Goal: Task Accomplishment & Management: Use online tool/utility

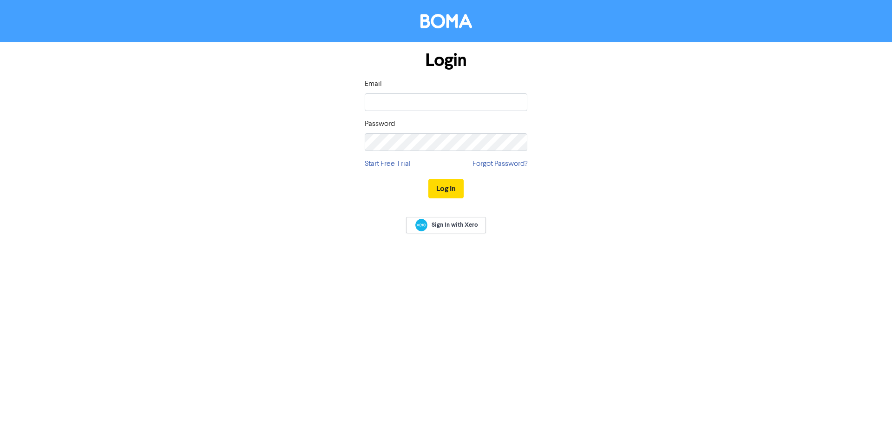
click at [381, 95] on input "email" at bounding box center [446, 102] width 163 height 18
type input "[PERSON_NAME][EMAIL_ADDRESS][DOMAIN_NAME]"
click at [447, 191] on button "Log In" at bounding box center [445, 189] width 35 height 20
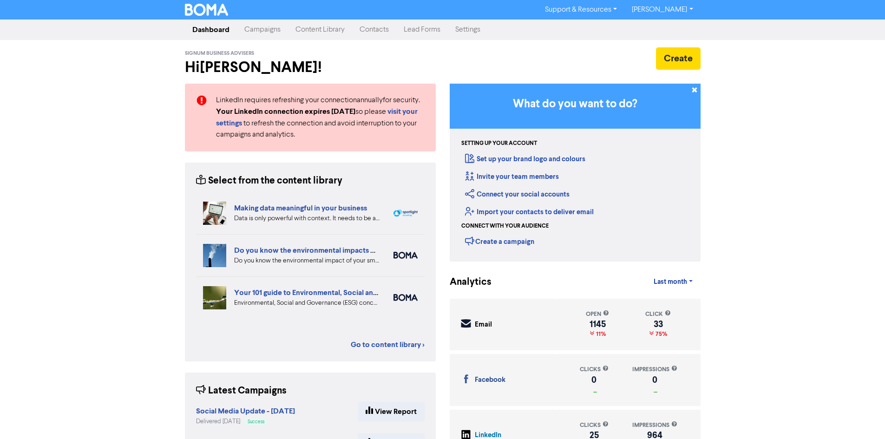
click at [267, 30] on link "Campaigns" at bounding box center [262, 29] width 51 height 19
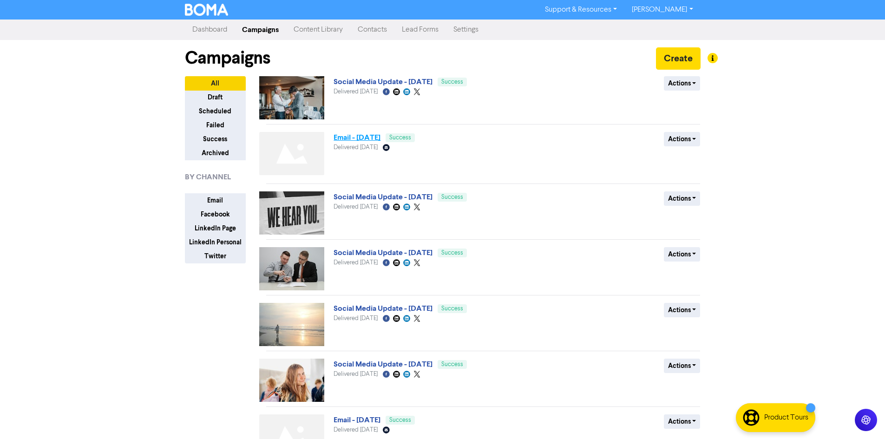
click at [361, 136] on link "Email - [DATE]" at bounding box center [357, 137] width 47 height 9
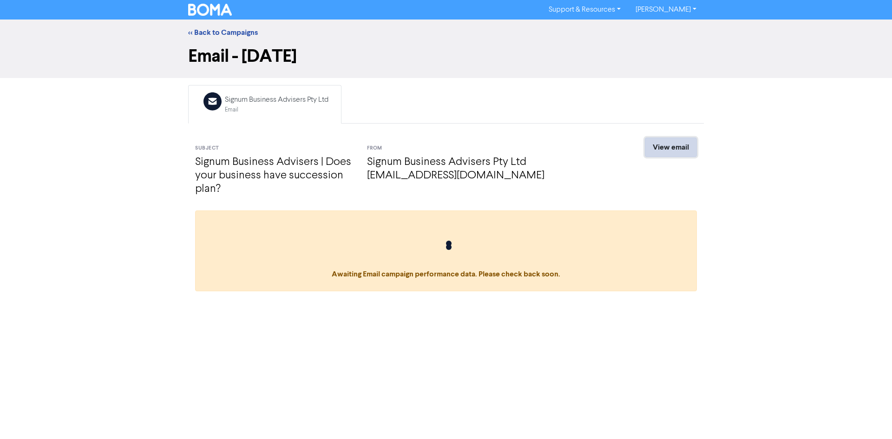
click at [685, 146] on link "View email" at bounding box center [671, 148] width 52 height 20
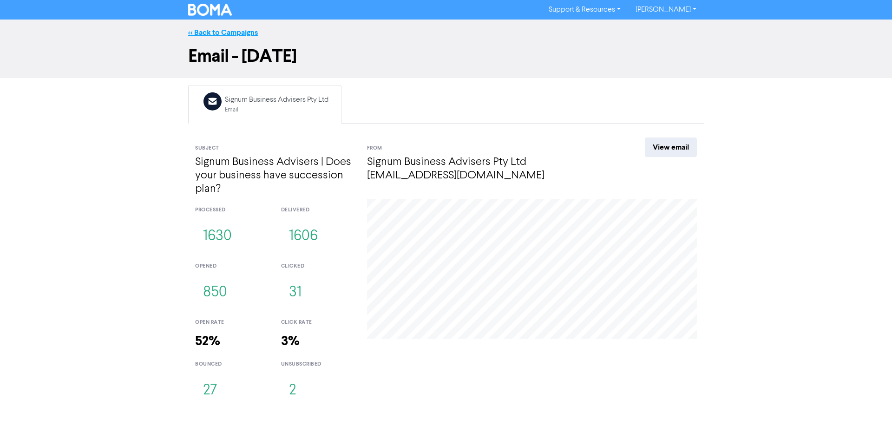
click at [213, 30] on link "<< Back to Campaigns" at bounding box center [223, 32] width 70 height 9
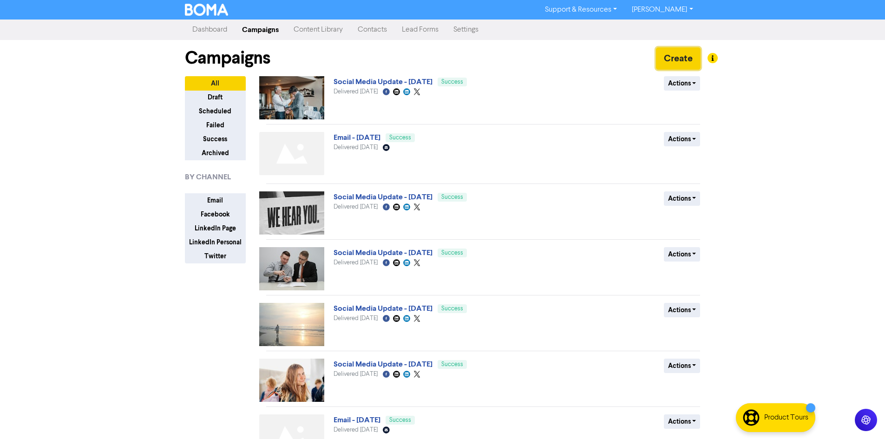
click at [677, 57] on button "Create" at bounding box center [678, 58] width 45 height 22
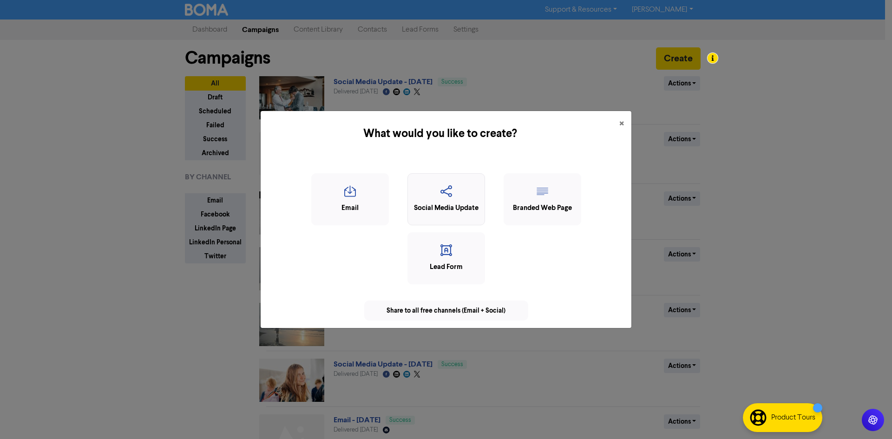
click at [447, 204] on div "Social Media Update" at bounding box center [446, 208] width 67 height 11
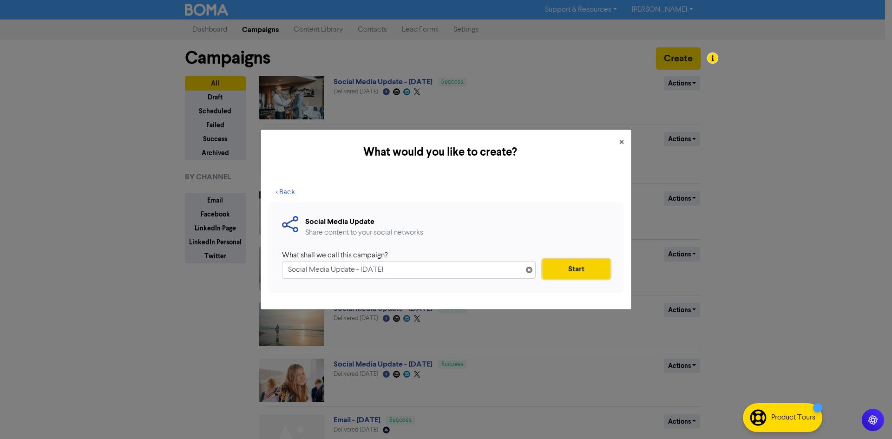
click at [583, 273] on button "Start" at bounding box center [576, 269] width 67 height 20
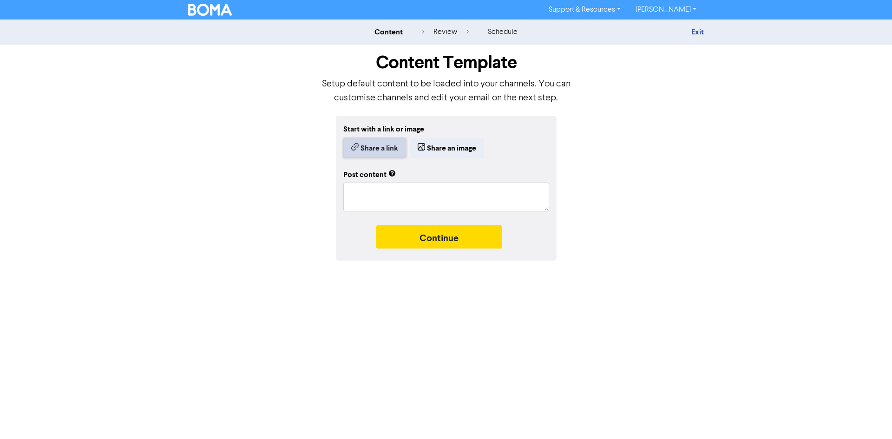
click at [374, 149] on button "Share a link" at bounding box center [374, 148] width 63 height 20
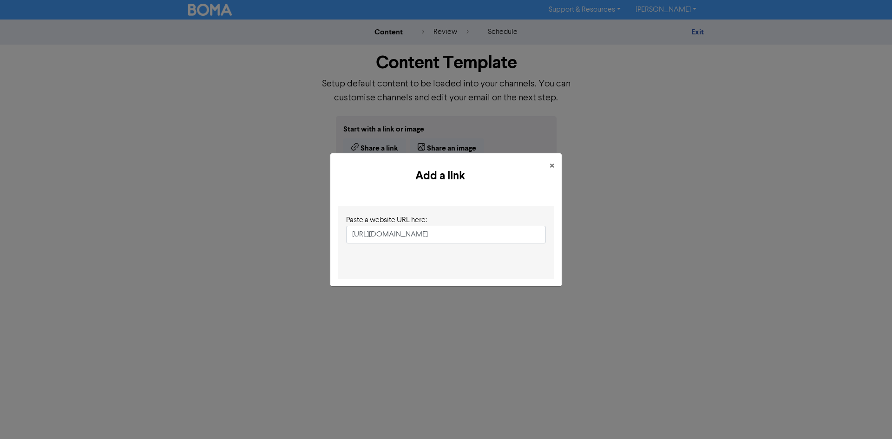
scroll to position [0, 167]
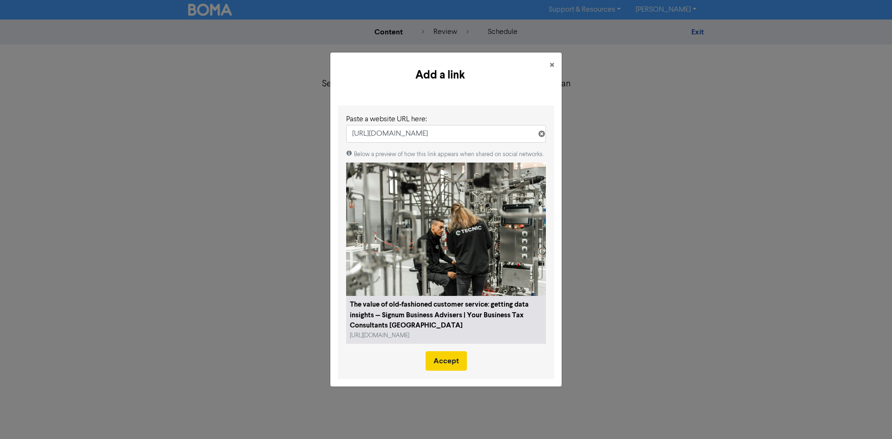
type input "[URL][DOMAIN_NAME]"
click at [451, 363] on button "Accept" at bounding box center [446, 361] width 41 height 20
type textarea "x"
type textarea "In a world where so many of your customer touch points take place online, there…"
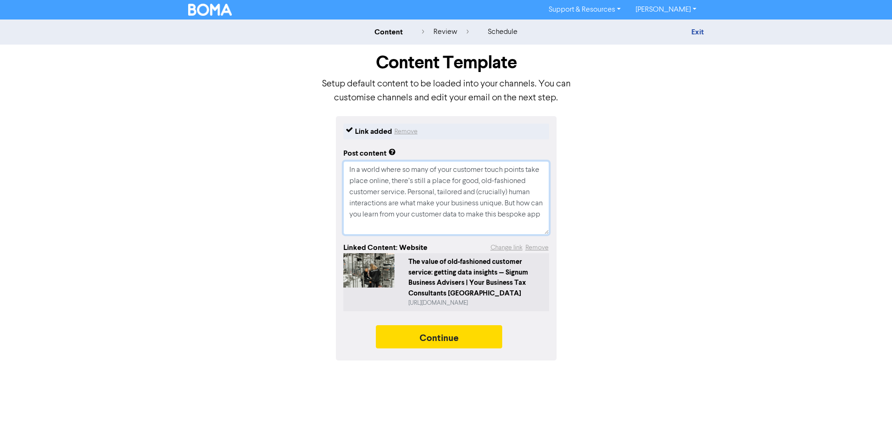
drag, startPoint x: 374, startPoint y: 228, endPoint x: 320, endPoint y: 147, distance: 97.6
click at [320, 147] on div "Link added Remove Post content In a world where so many of your customer touch …" at bounding box center [446, 238] width 530 height 244
paste textarea "With so many customer interactions taking place online, your online customer se…"
type textarea "x"
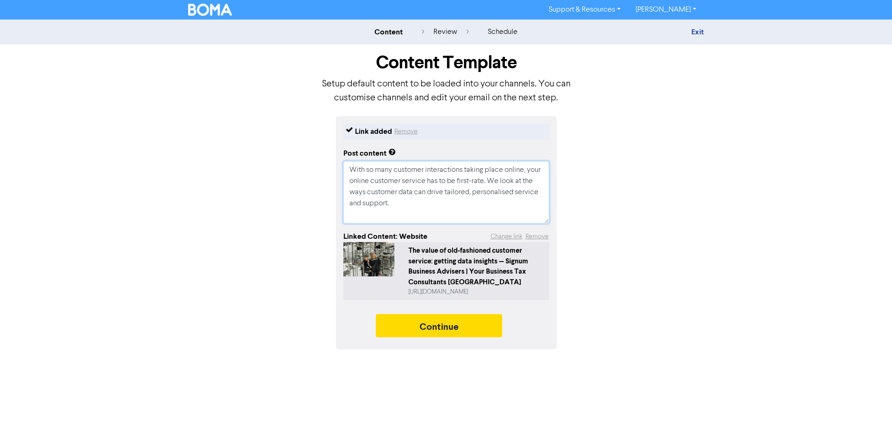
drag, startPoint x: 404, startPoint y: 204, endPoint x: 379, endPoint y: 181, distance: 34.9
click at [332, 162] on div "Link added Remove Post content With so many customer interactions taking place …" at bounding box center [446, 232] width 530 height 233
type textarea "With so many customer interactions taking place online, your online customer se…"
click at [436, 329] on button "Continue" at bounding box center [439, 325] width 126 height 23
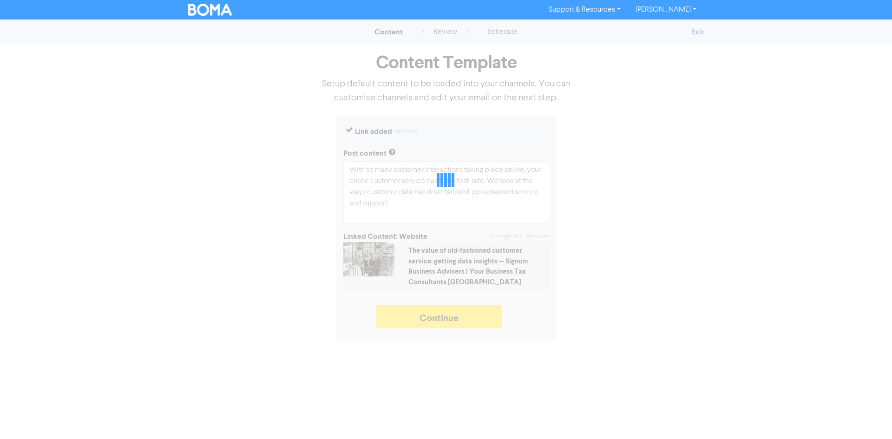
type textarea "x"
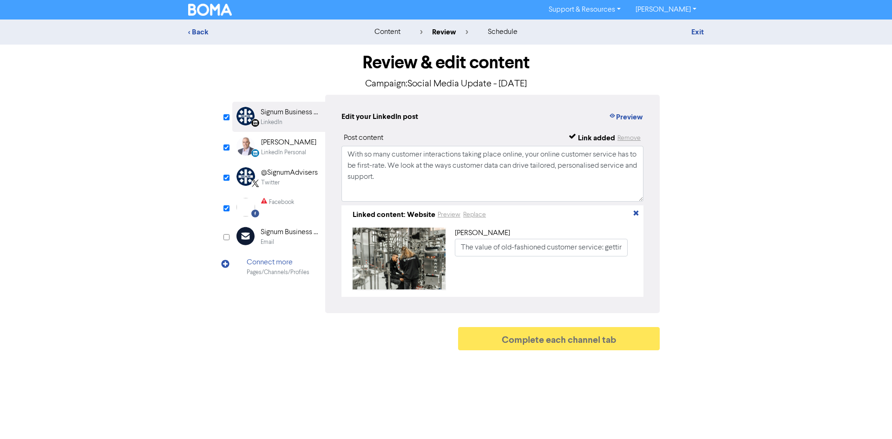
click at [290, 151] on div "LinkedIn Personal" at bounding box center [283, 152] width 45 height 9
click at [294, 183] on div "Twitter" at bounding box center [289, 182] width 57 height 9
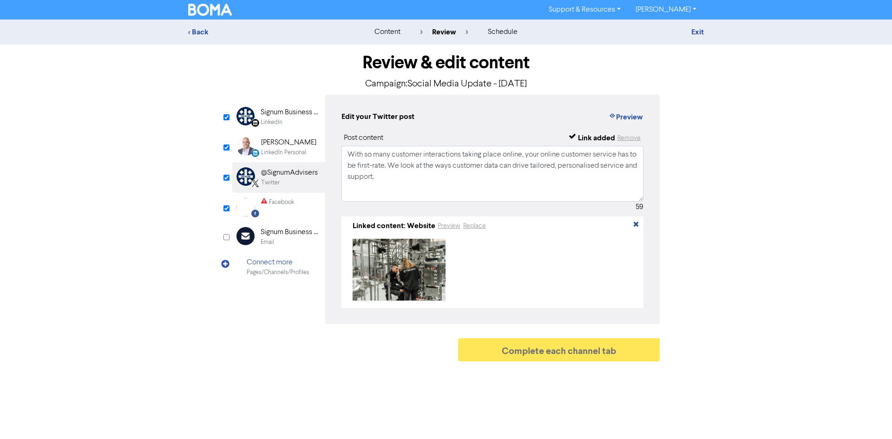
click at [292, 205] on div "Facebook" at bounding box center [281, 202] width 25 height 9
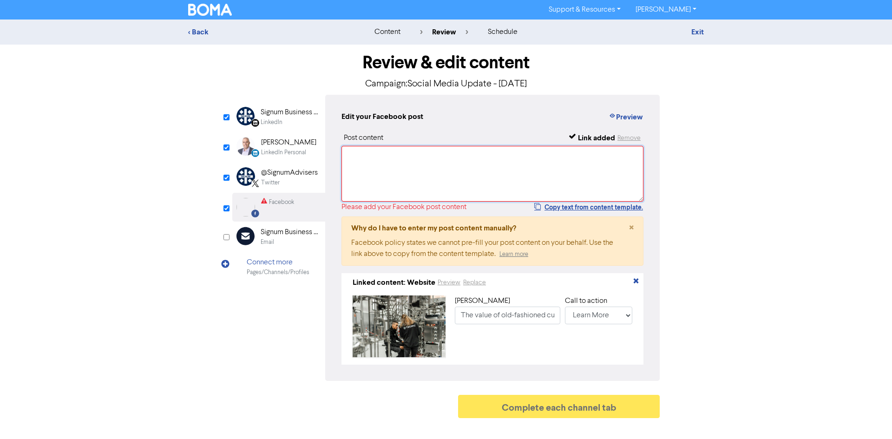
paste textarea "With so many customer interactions taking place online, your online customer se…"
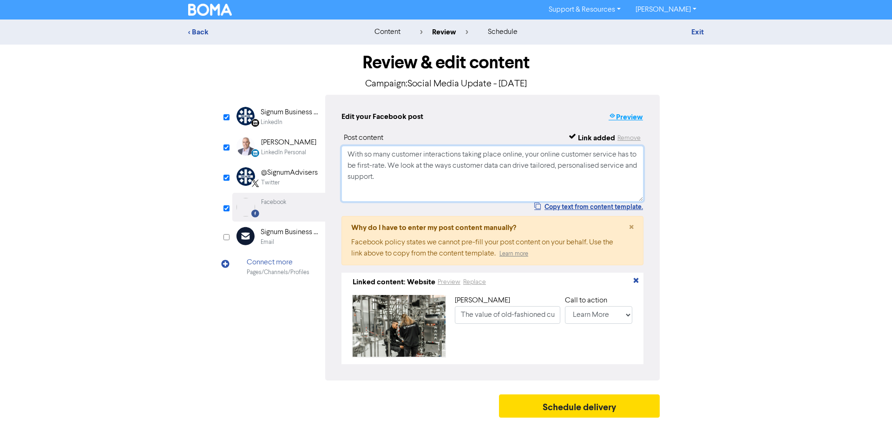
type textarea "With so many customer interactions taking place online, your online customer se…"
click at [624, 116] on button "Preview" at bounding box center [625, 117] width 35 height 12
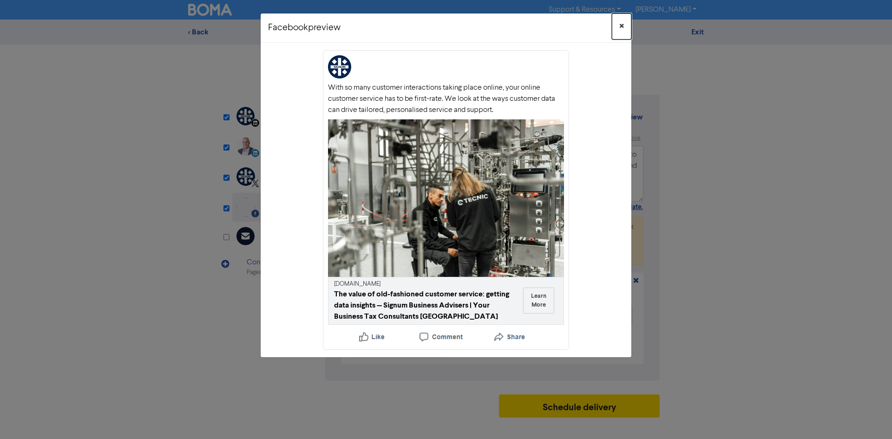
click at [623, 25] on span "×" at bounding box center [621, 27] width 5 height 14
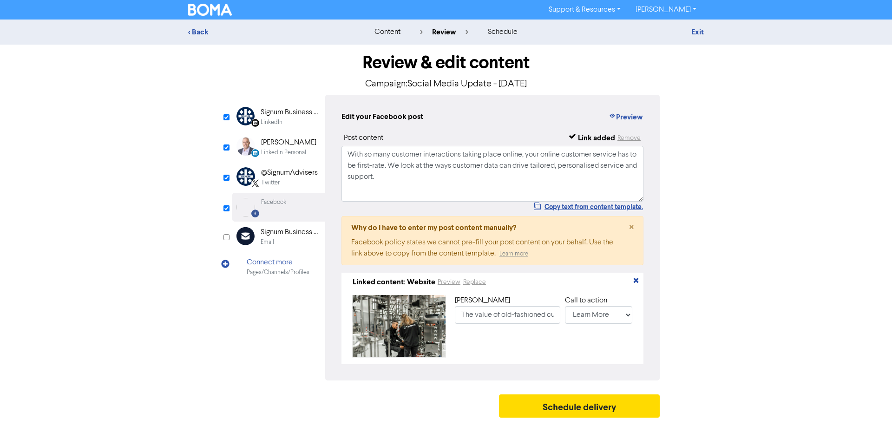
click at [304, 148] on div "LinkedIn Personal" at bounding box center [283, 152] width 45 height 9
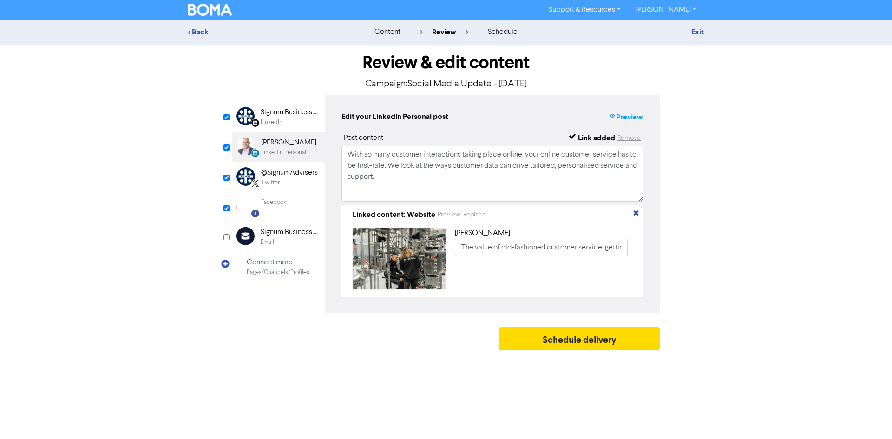
click at [628, 118] on button "Preview" at bounding box center [625, 117] width 35 height 12
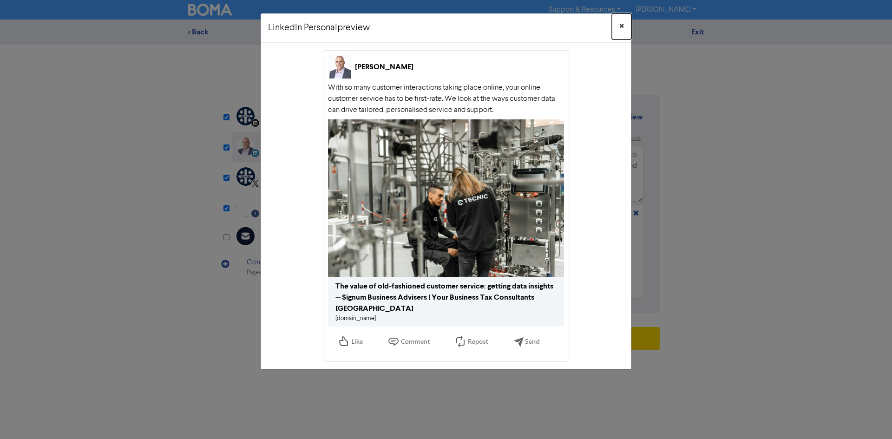
click at [619, 23] on button "×" at bounding box center [622, 26] width 20 height 26
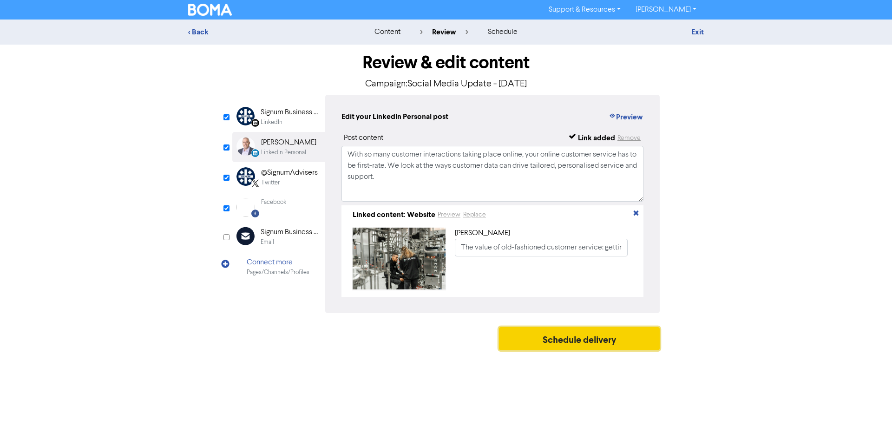
click at [574, 341] on button "Schedule delivery" at bounding box center [579, 338] width 161 height 23
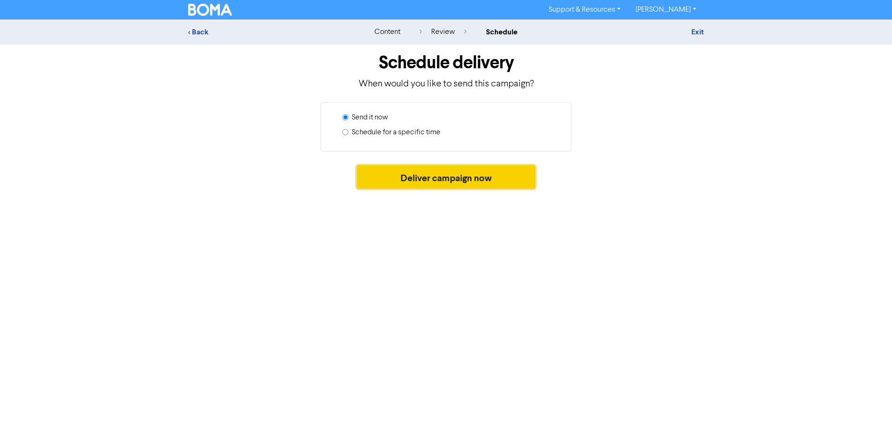
drag, startPoint x: 403, startPoint y: 175, endPoint x: 443, endPoint y: 169, distance: 40.9
click at [404, 175] on button "Deliver campaign now" at bounding box center [446, 176] width 179 height 23
